Goal: Navigation & Orientation: Find specific page/section

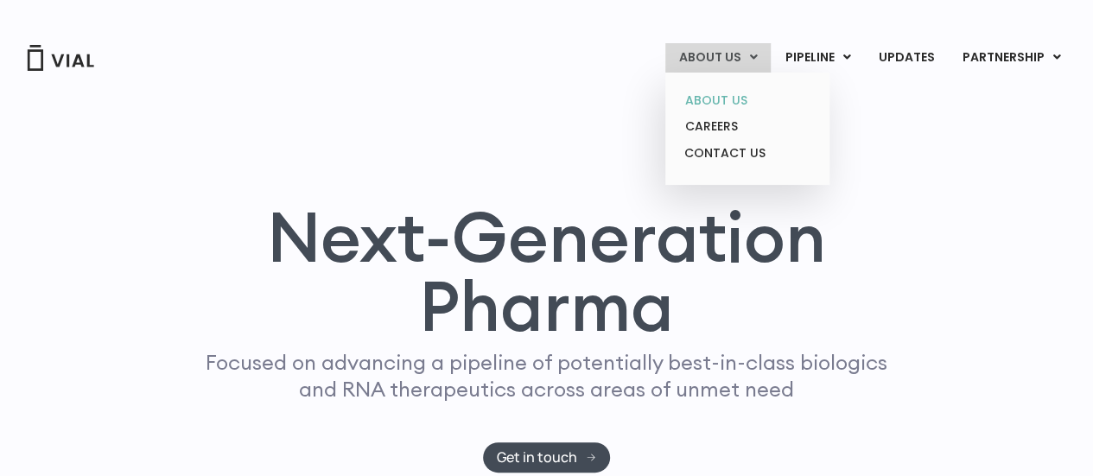
click at [738, 98] on link "ABOUT US" at bounding box center [746, 100] width 151 height 27
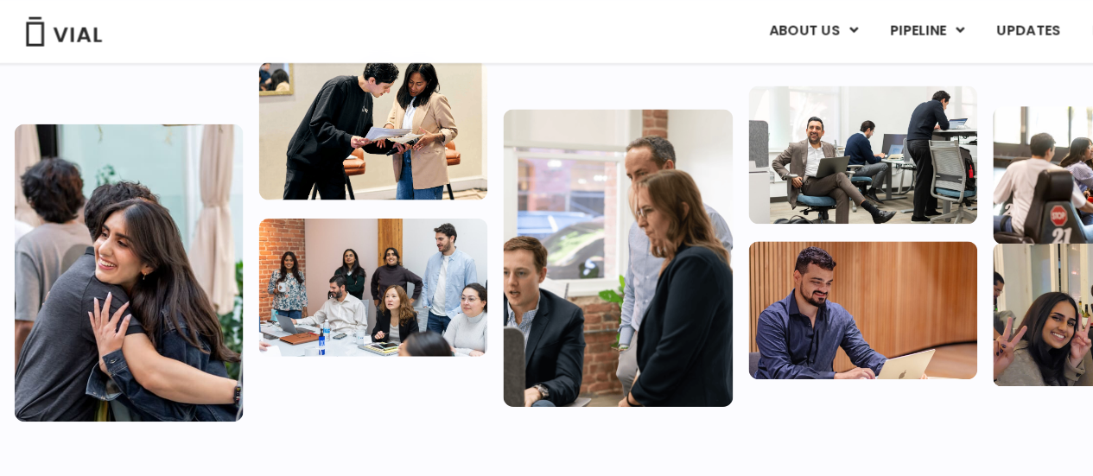
scroll to position [333, 0]
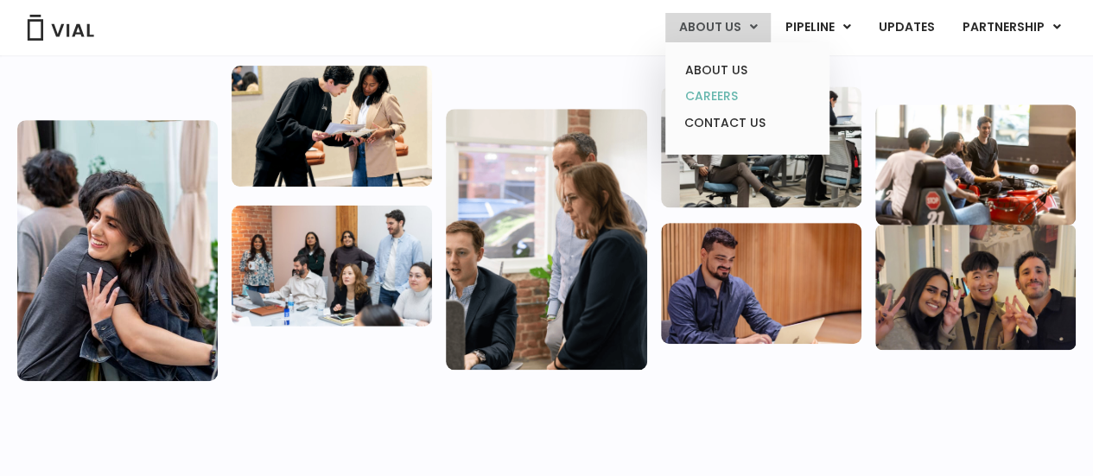
click at [717, 100] on link "CAREERS" at bounding box center [746, 96] width 151 height 27
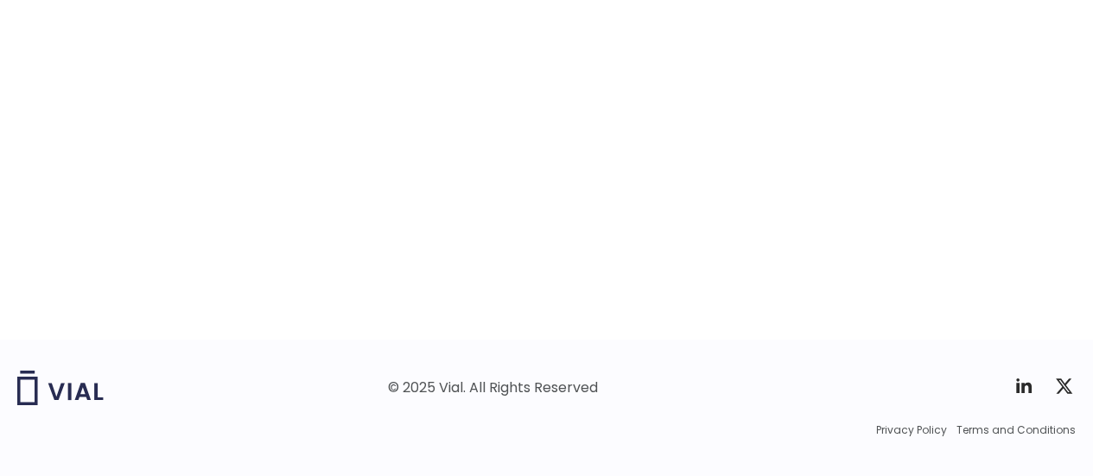
scroll to position [2909, 0]
